Goal: Transaction & Acquisition: Register for event/course

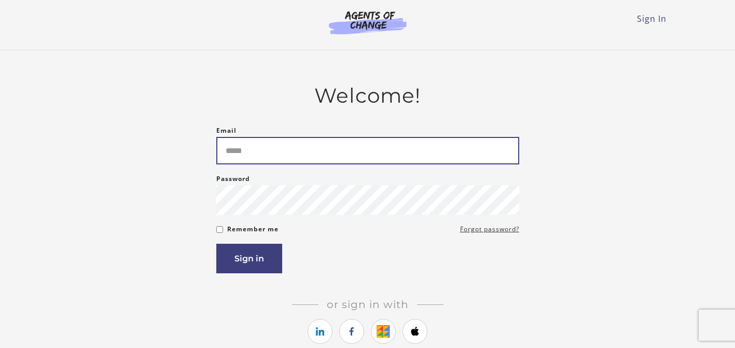
click at [308, 154] on input "Email" at bounding box center [367, 150] width 303 height 27
click at [353, 137] on input "Email" at bounding box center [367, 150] width 303 height 27
type input "**********"
click at [490, 140] on input "**********" at bounding box center [367, 150] width 303 height 27
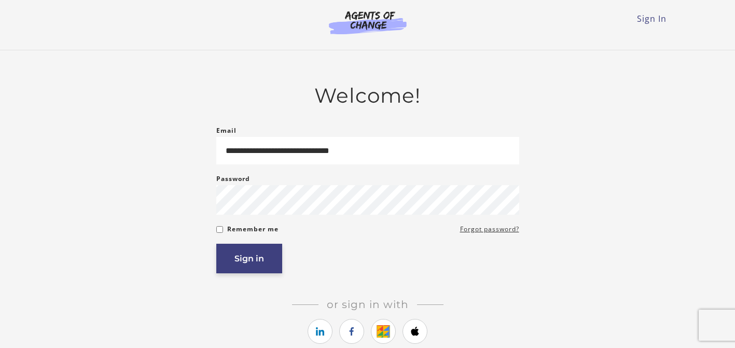
click at [253, 259] on button "Sign in" at bounding box center [249, 259] width 66 height 30
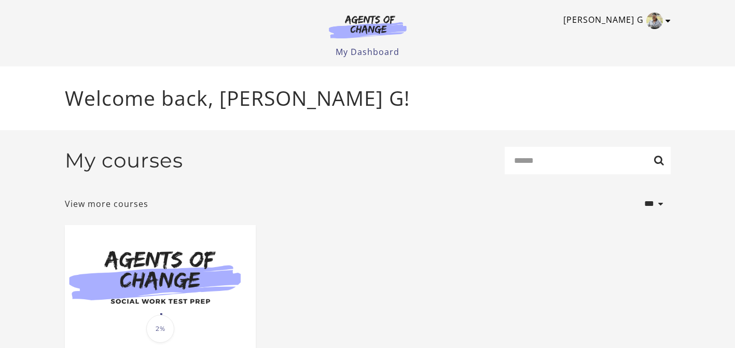
click at [659, 23] on img "Toggle menu" at bounding box center [654, 20] width 17 height 17
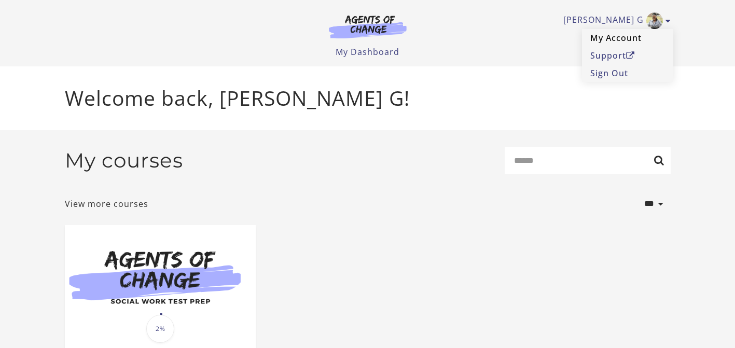
click at [621, 39] on link "My Account" at bounding box center [627, 38] width 91 height 18
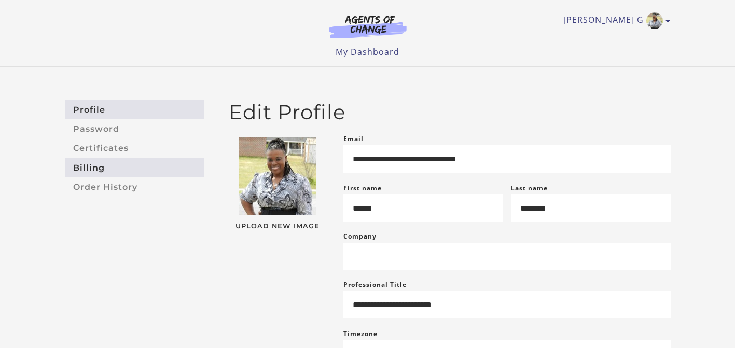
click at [100, 163] on link "Billing" at bounding box center [134, 167] width 139 height 19
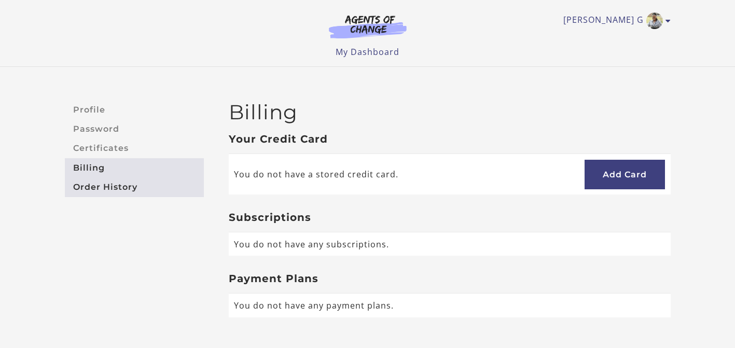
click at [95, 186] on link "Order History" at bounding box center [134, 186] width 139 height 19
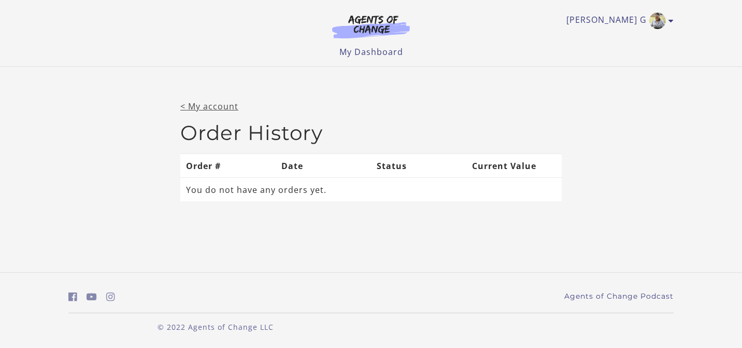
click at [216, 105] on link "< My account" at bounding box center [209, 106] width 58 height 11
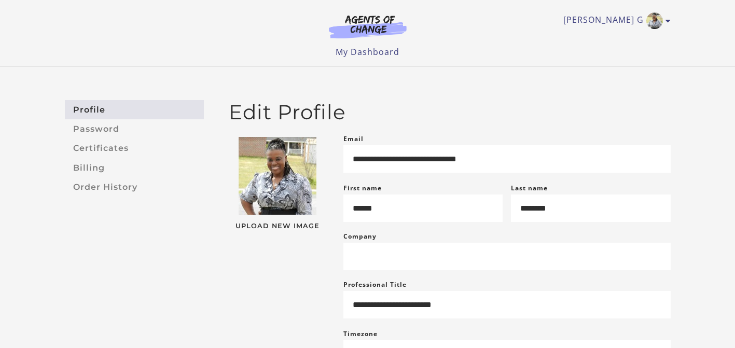
click at [346, 30] on img at bounding box center [368, 27] width 100 height 24
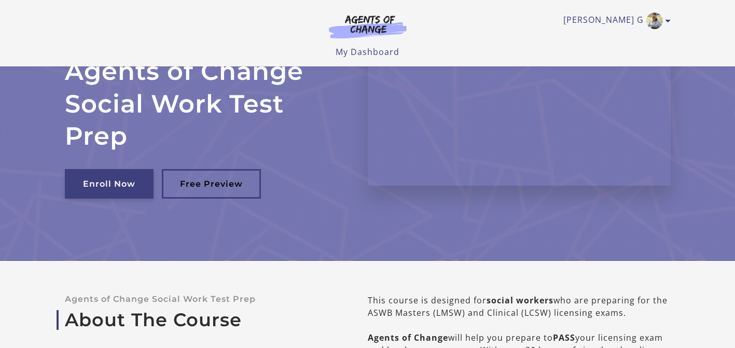
click at [115, 178] on link "Enroll Now" at bounding box center [109, 184] width 89 height 30
